Goal: Information Seeking & Learning: Find specific fact

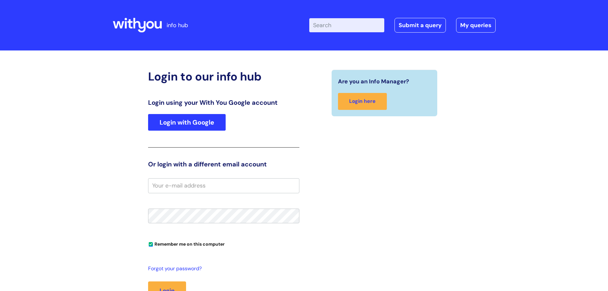
click at [191, 121] on link "Login with Google" at bounding box center [187, 122] width 78 height 17
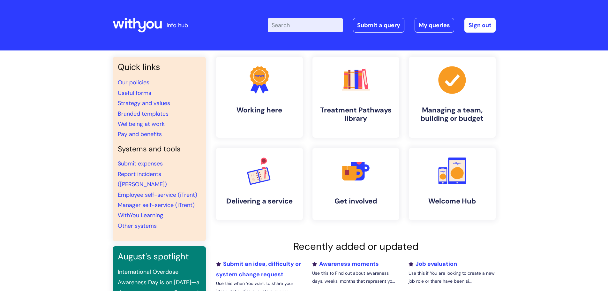
click at [299, 26] on input "Enter your search term here..." at bounding box center [305, 25] width 75 height 14
type input "print"
click button "Search" at bounding box center [0, 0] width 0 height 0
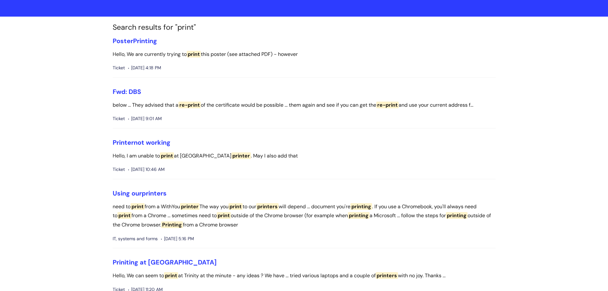
scroll to position [64, 0]
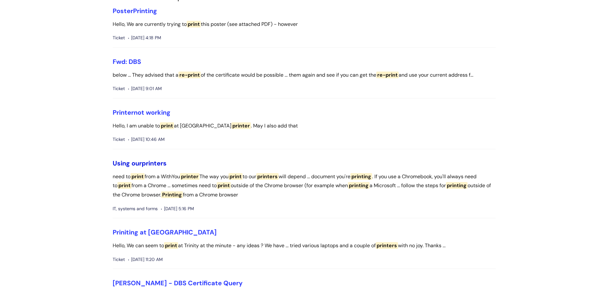
click at [134, 163] on link "Using our printers" at bounding box center [140, 163] width 54 height 8
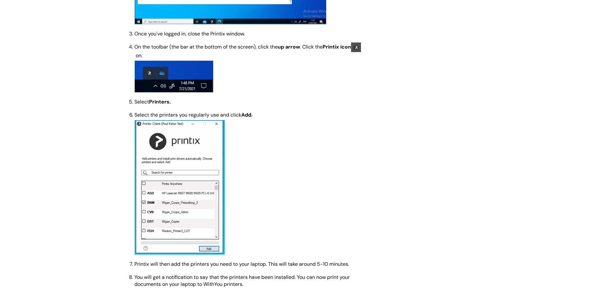
scroll to position [1036, 0]
